Goal: Transaction & Acquisition: Purchase product/service

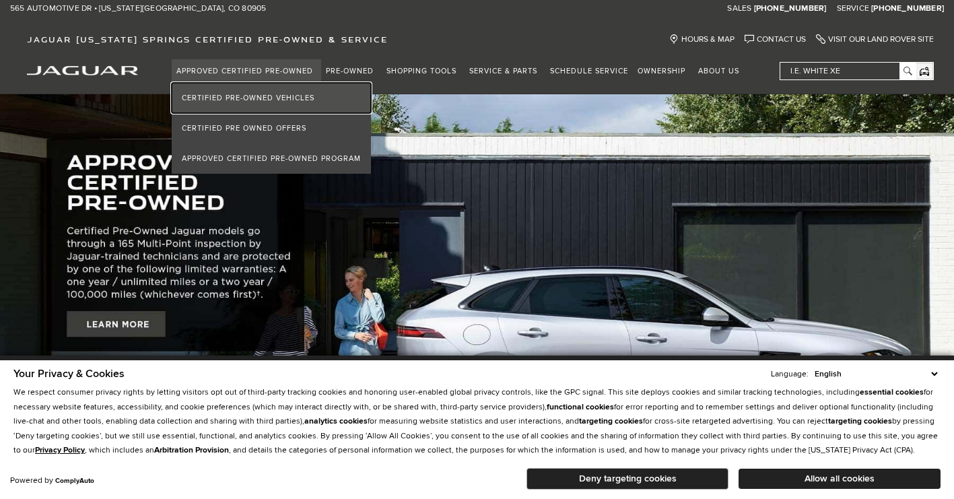
click at [271, 94] on link "Certified Pre-Owned Vehicles" at bounding box center [271, 98] width 199 height 30
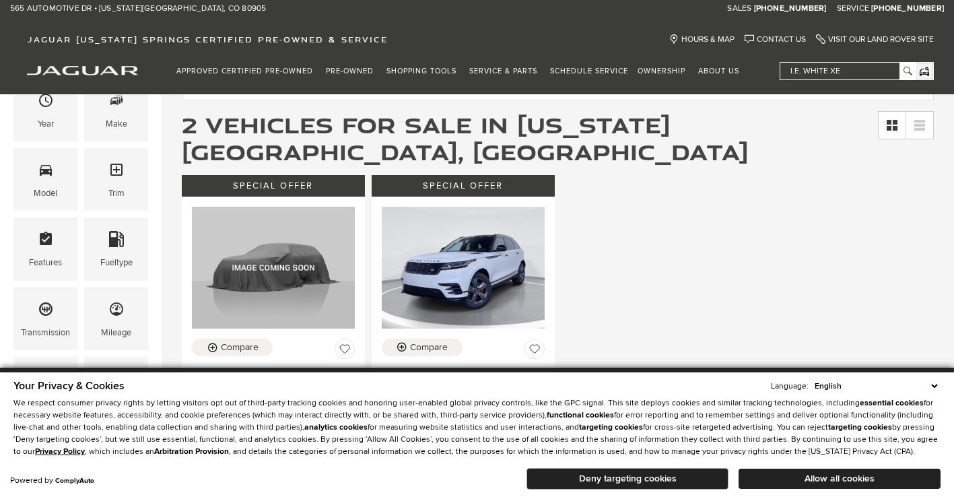
scroll to position [269, 0]
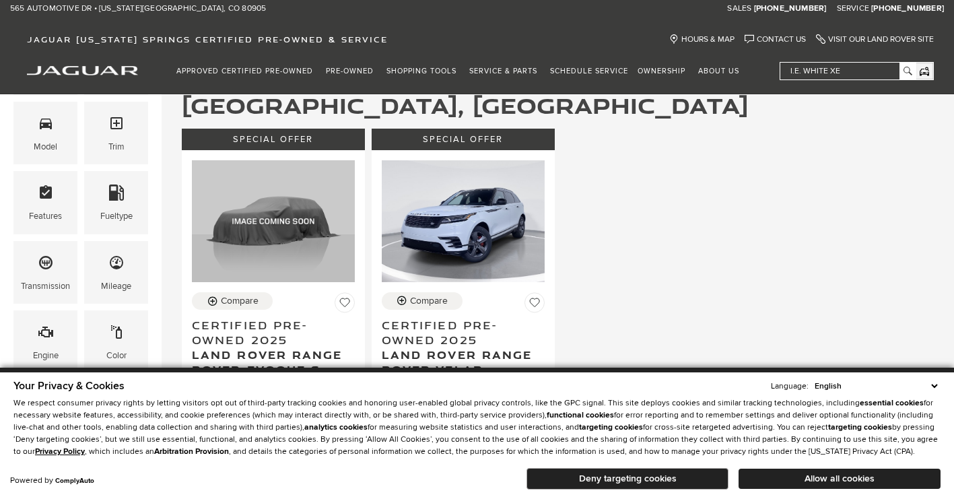
click at [703, 177] on div "Special Offer Compare Certified Pre-Owned 2025 Land Rover Range Rover Evoque S …" at bounding box center [557, 401] width 759 height 552
